Goal: Information Seeking & Learning: Learn about a topic

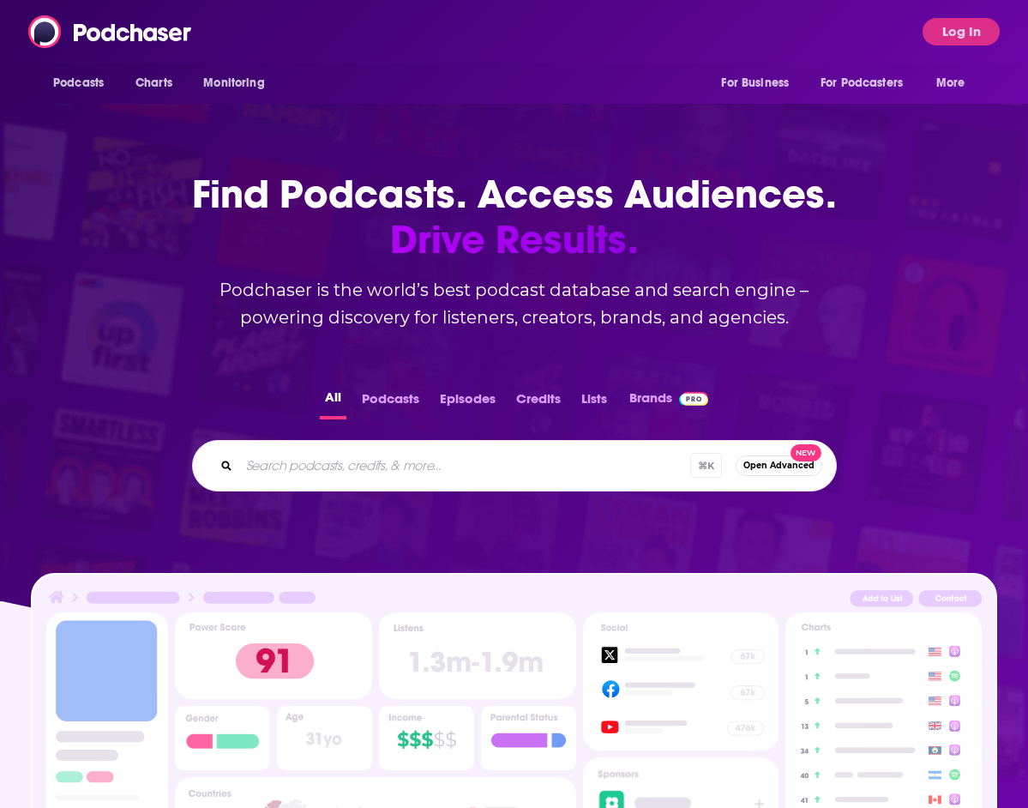
click at [462, 30] on div "Podcasts Charts Monitoring For Business For Podcasters More Log In" at bounding box center [514, 31] width 1028 height 63
click at [974, 28] on button "Log In" at bounding box center [960, 31] width 77 height 27
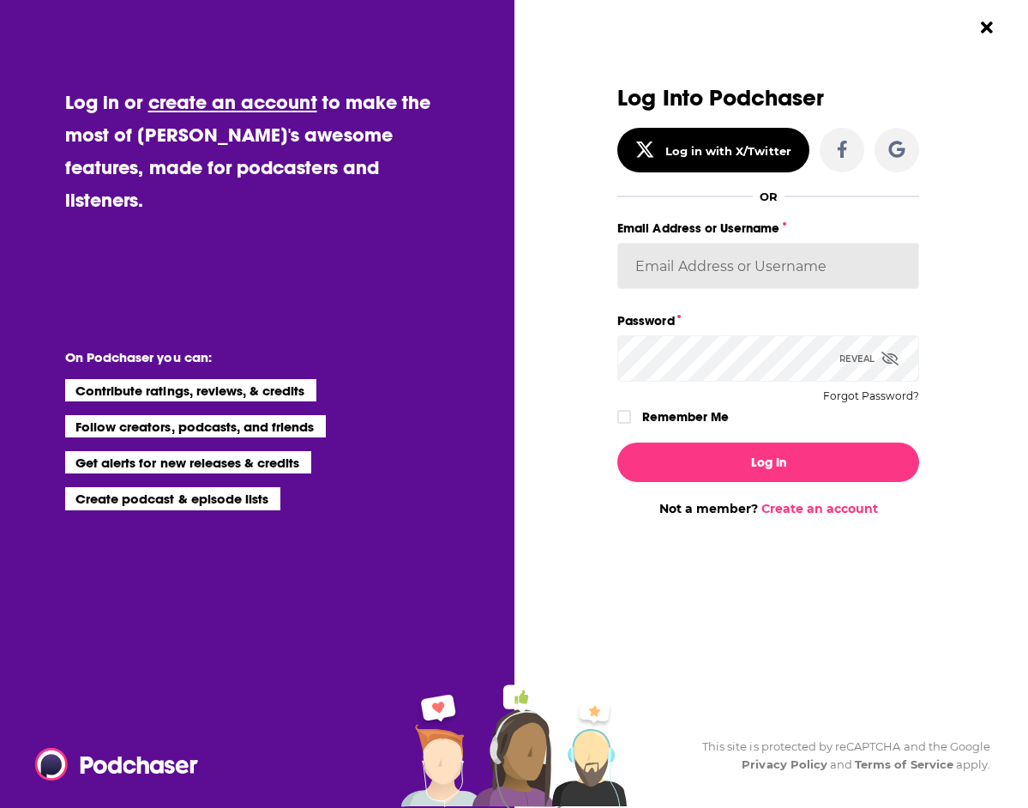
type input "emmadonovan"
click at [768, 461] on button "Log In" at bounding box center [768, 461] width 302 height 39
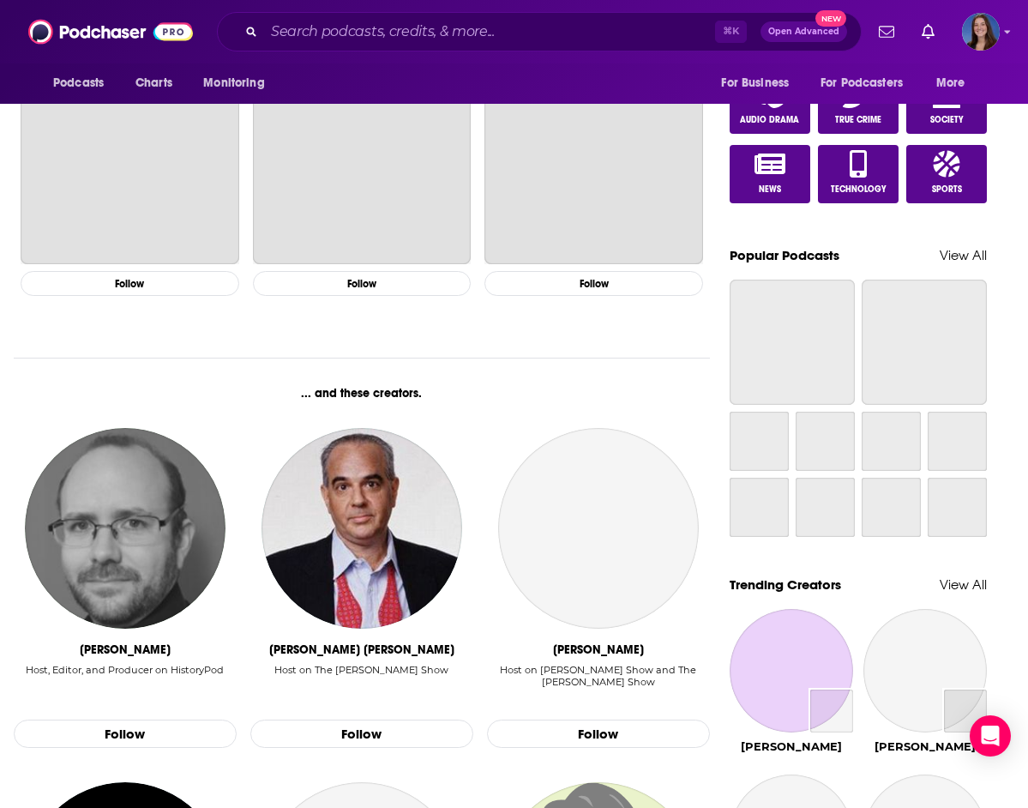
scroll to position [343, 0]
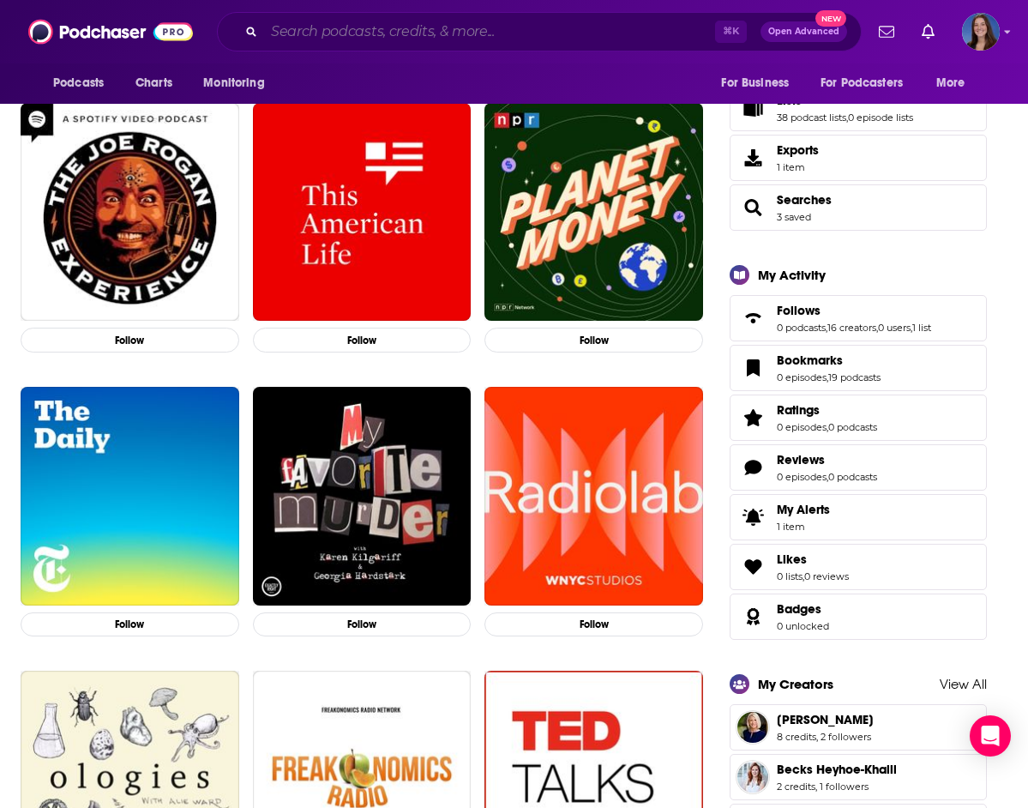
click at [450, 26] on input "Search podcasts, credits, & more..." at bounding box center [489, 31] width 451 height 27
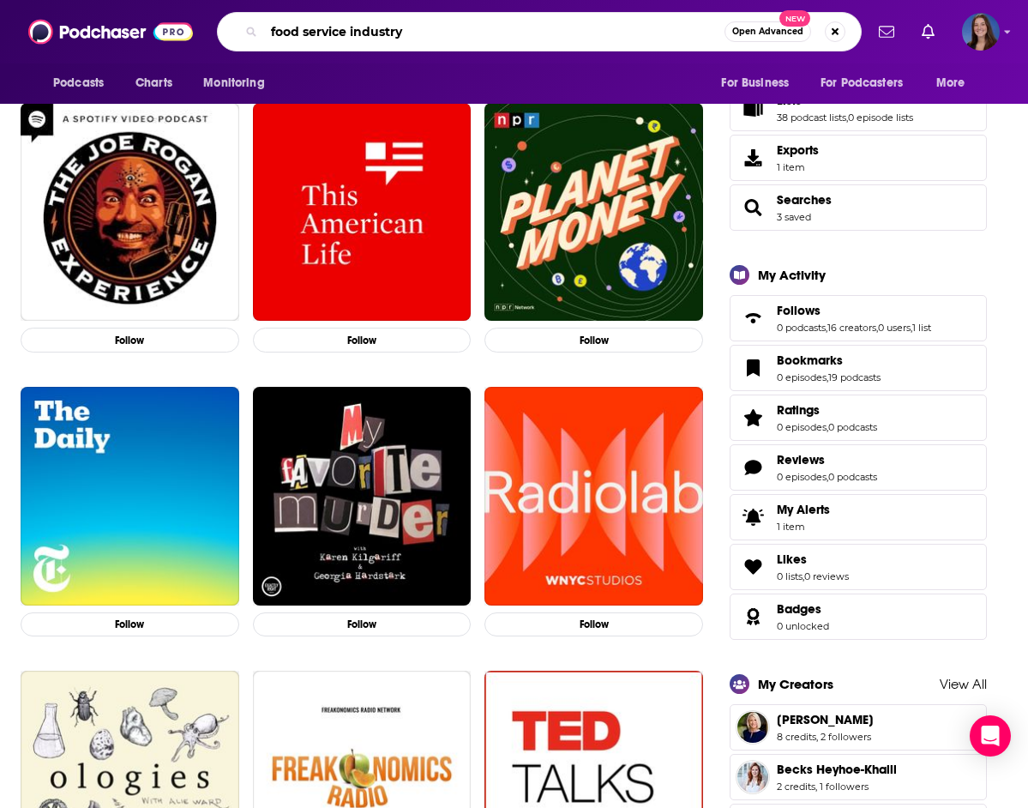
type input "food service industry"
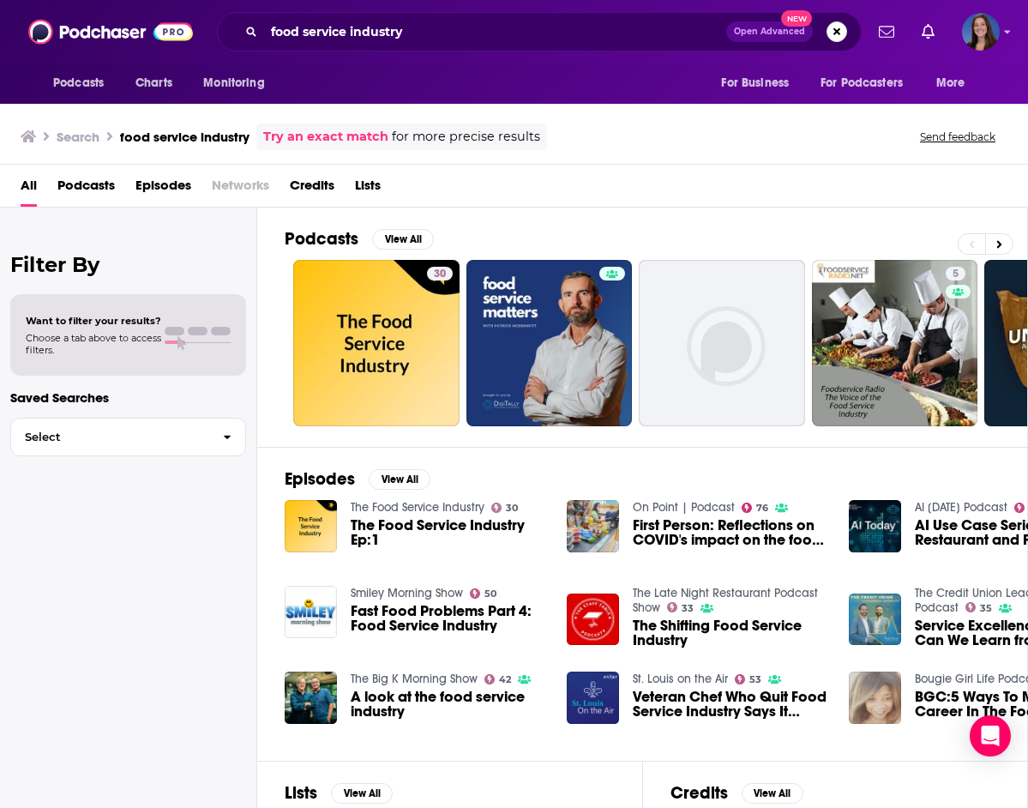
click at [435, 284] on div at bounding box center [439, 286] width 15 height 15
click at [409, 231] on button "View All" at bounding box center [403, 239] width 62 height 21
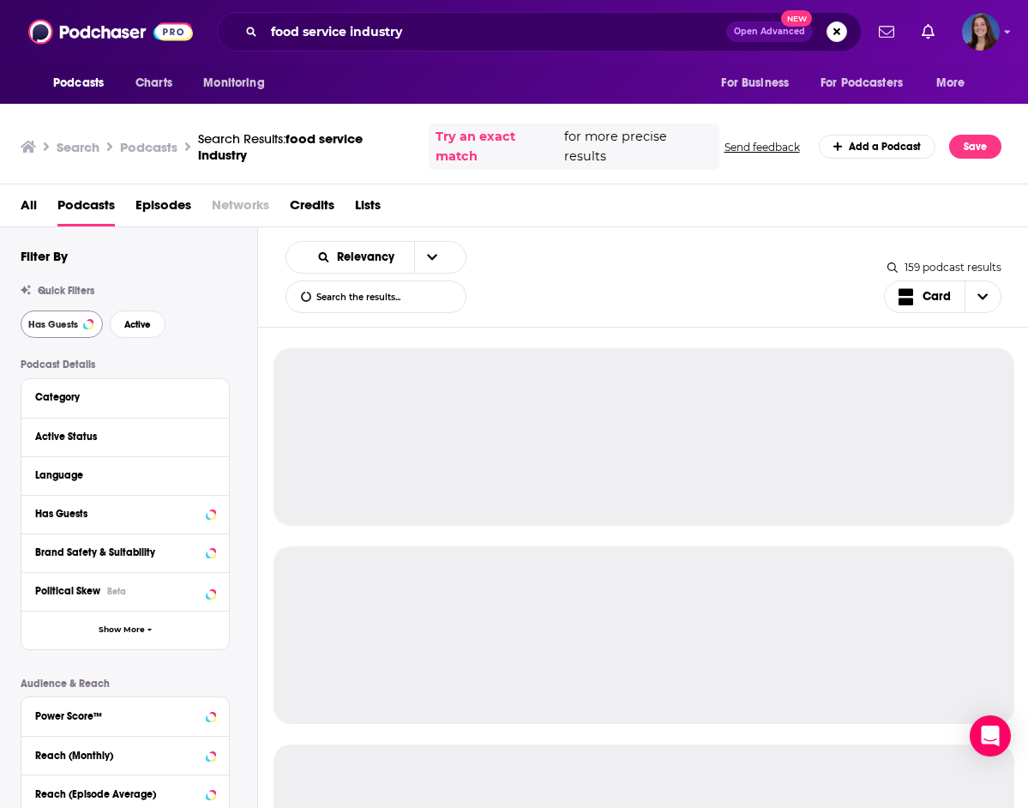
click at [71, 329] on span "Has Guests" at bounding box center [53, 324] width 50 height 9
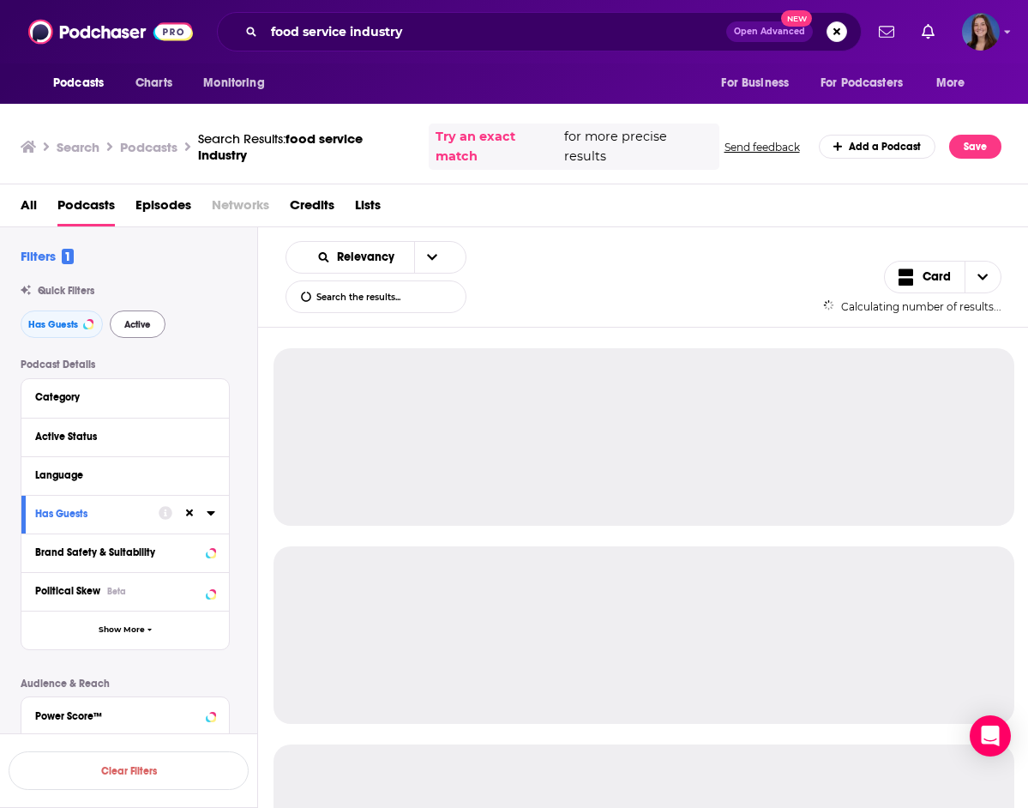
click at [156, 329] on button "Active" at bounding box center [138, 323] width 56 height 27
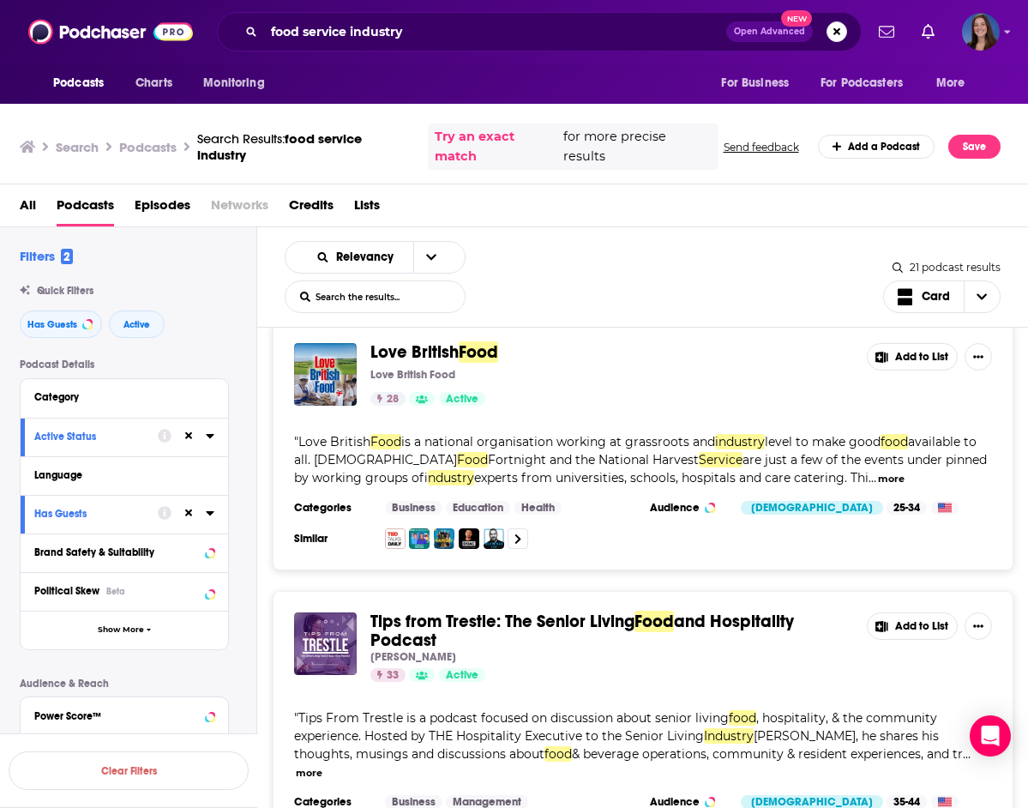
scroll to position [1676, 0]
